Goal: Task Accomplishment & Management: Use online tool/utility

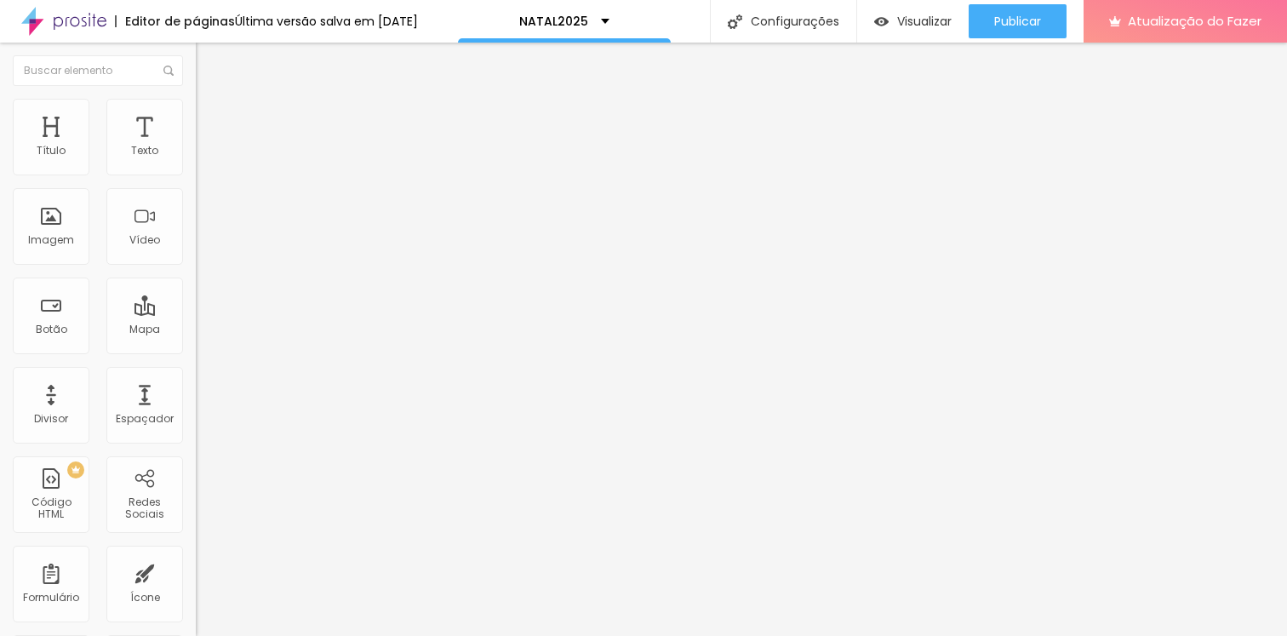
click at [204, 157] on icon "button" at bounding box center [207, 153] width 7 height 7
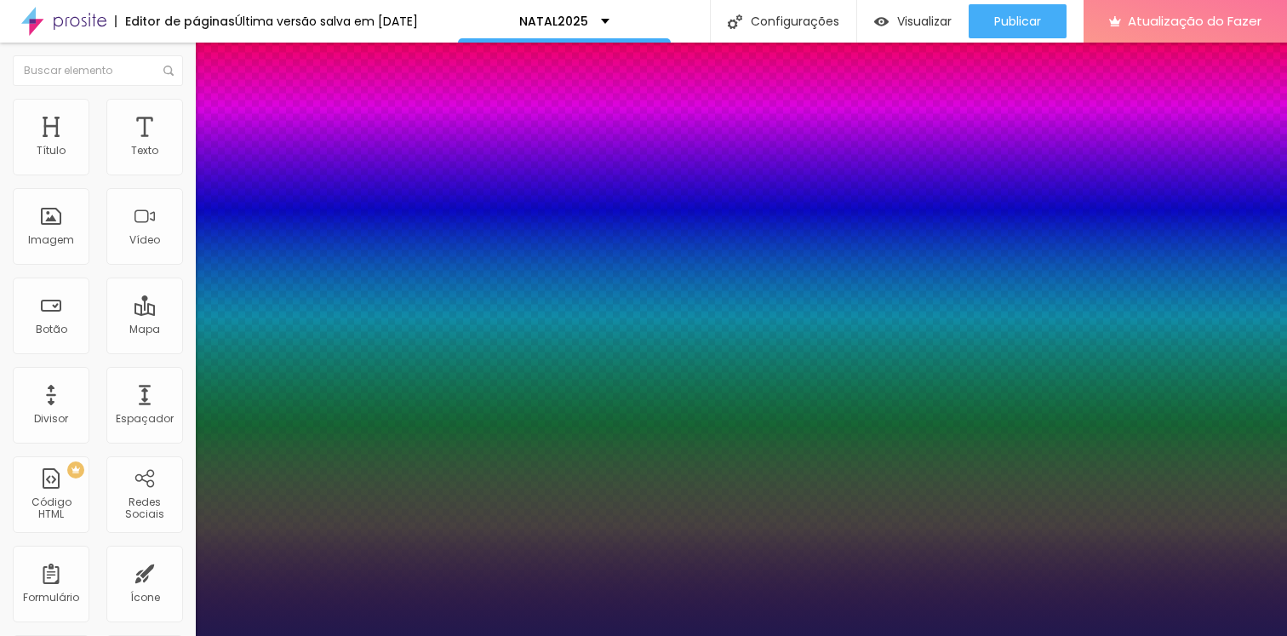
click at [714, 635] on div at bounding box center [643, 636] width 1287 height 0
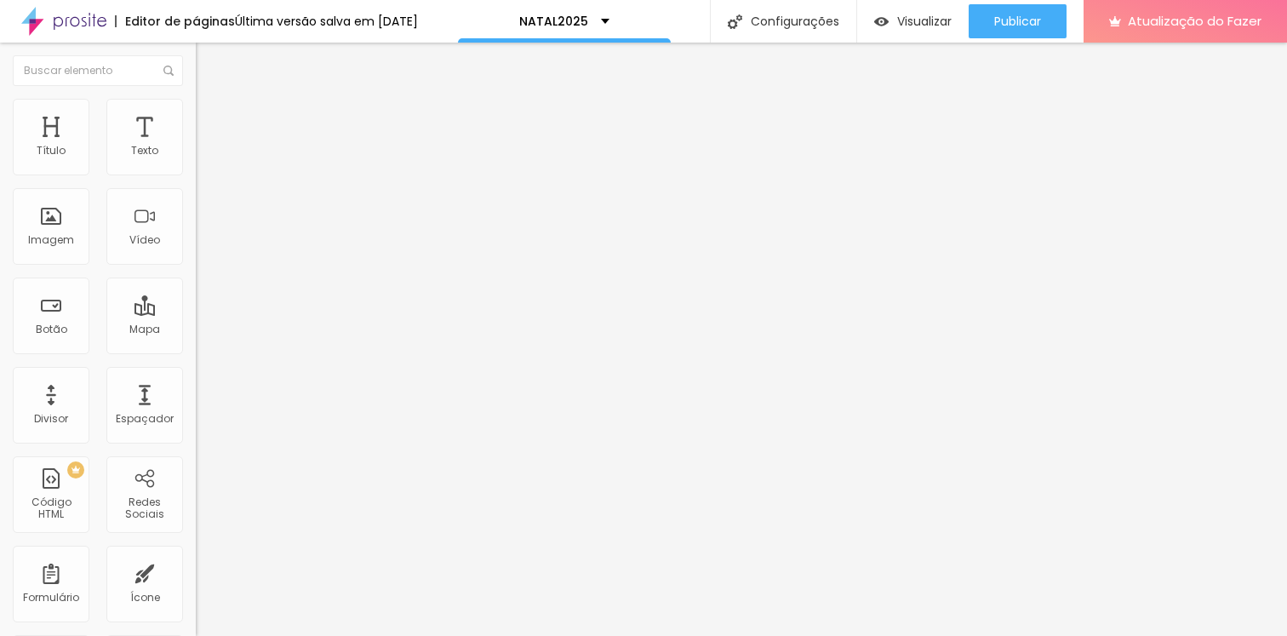
click at [196, 163] on button "button" at bounding box center [208, 155] width 24 height 18
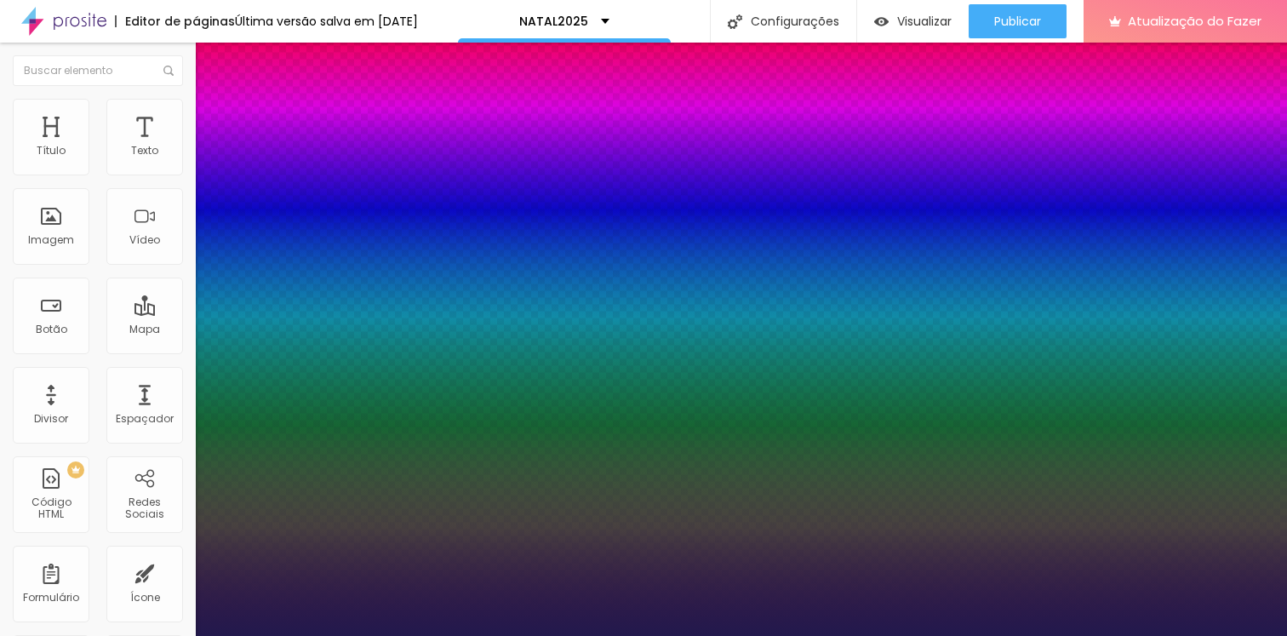
click at [324, 635] on div at bounding box center [643, 636] width 1287 height 0
